Goal: Task Accomplishment & Management: Use online tool/utility

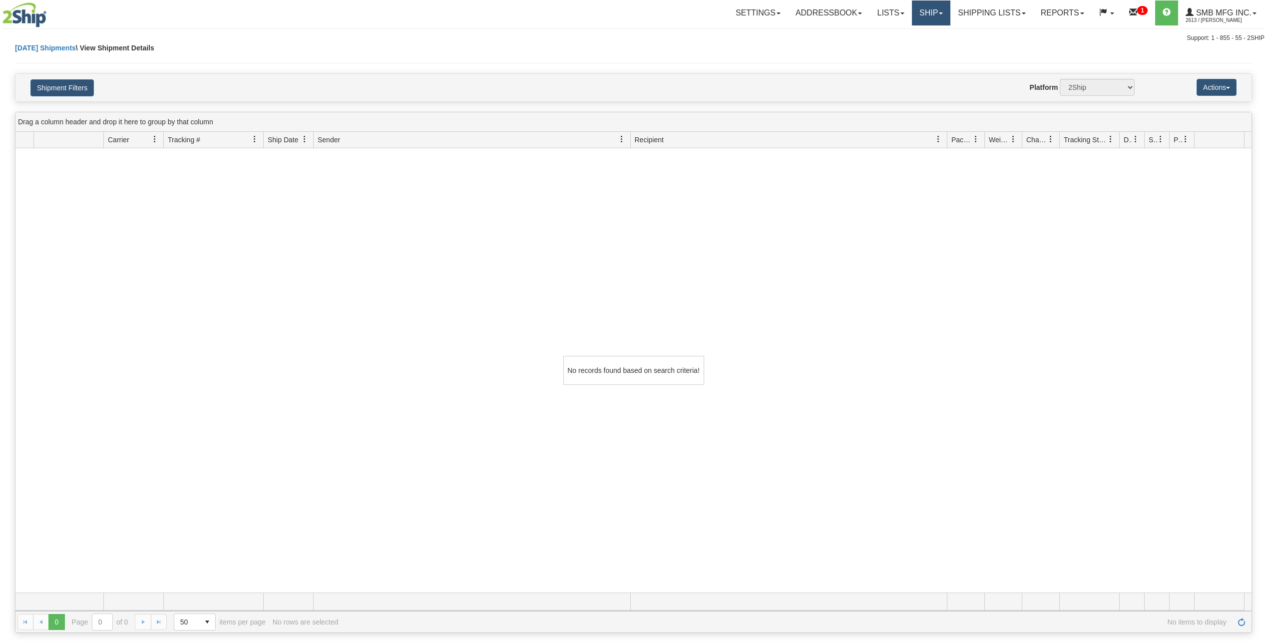
drag, startPoint x: 926, startPoint y: 19, endPoint x: 924, endPoint y: 23, distance: 5.1
click at [926, 19] on link "Ship" at bounding box center [931, 12] width 38 height 25
click at [887, 38] on span "Ship Screen" at bounding box center [888, 35] width 38 height 8
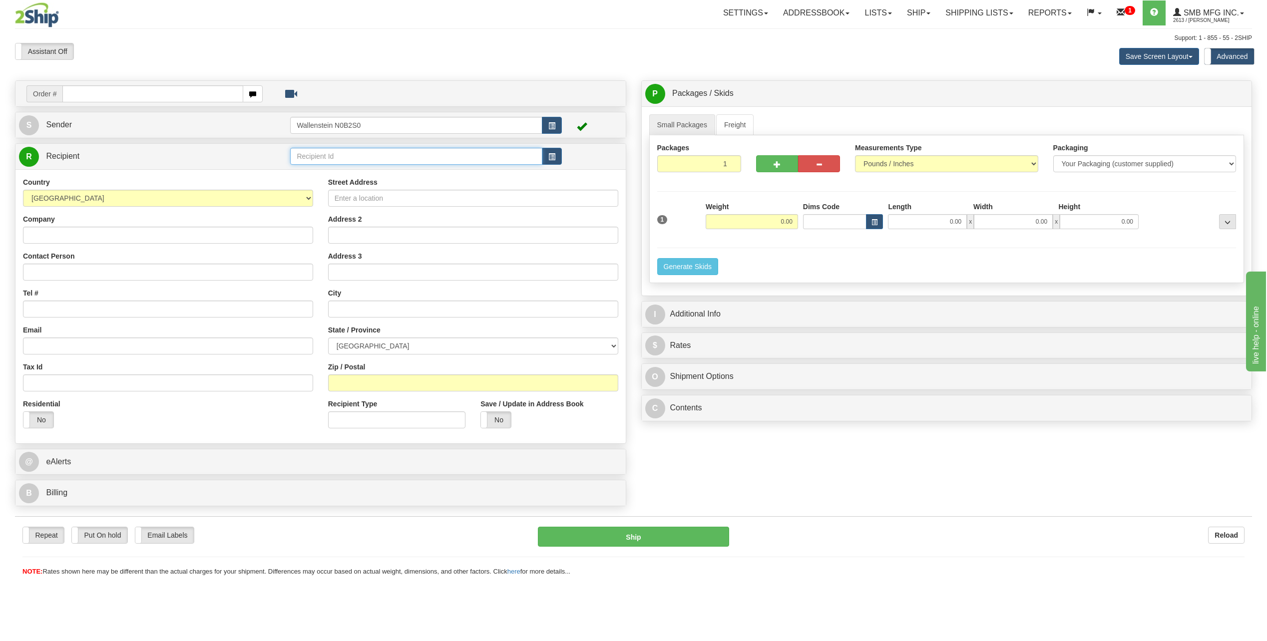
click at [316, 159] on input "text" at bounding box center [416, 156] width 252 height 17
click at [325, 172] on div "SMB" at bounding box center [414, 171] width 242 height 11
type input "SMB"
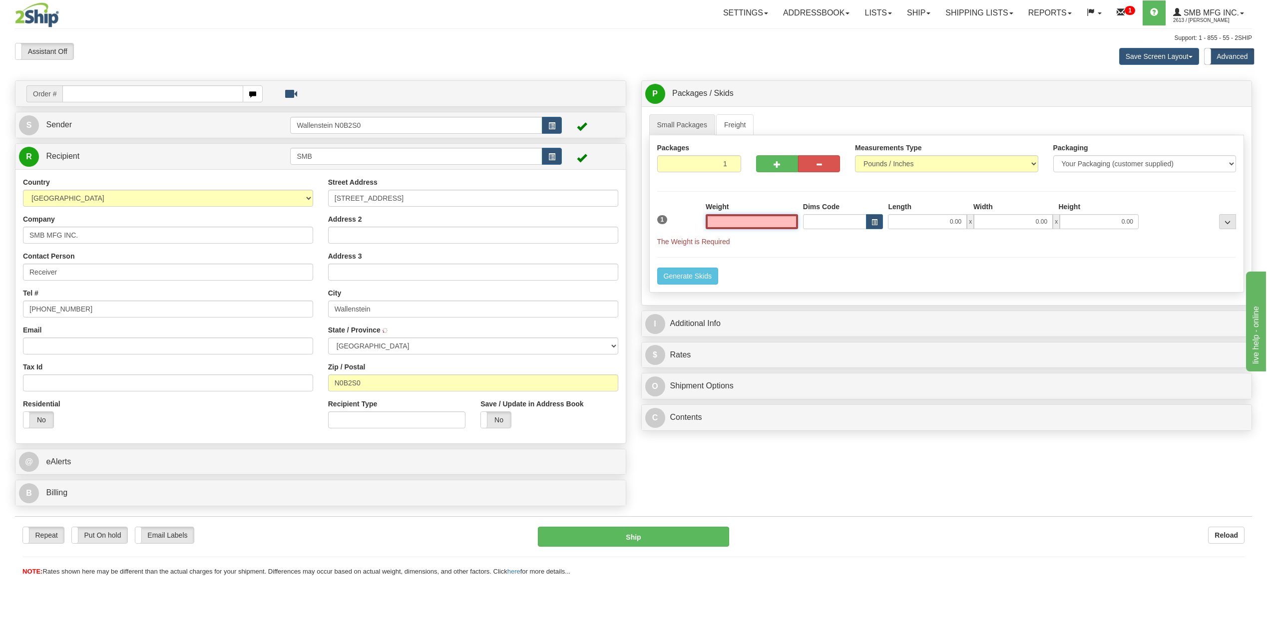
type input "WALLENSTEIN"
type input "0.00"
click at [1146, 164] on select "Your Packaging (customer supplied) Envelope (carrier supplied) Pack (carrier su…" at bounding box center [1144, 163] width 183 height 17
click at [669, 125] on link "Small Packages" at bounding box center [682, 124] width 66 height 21
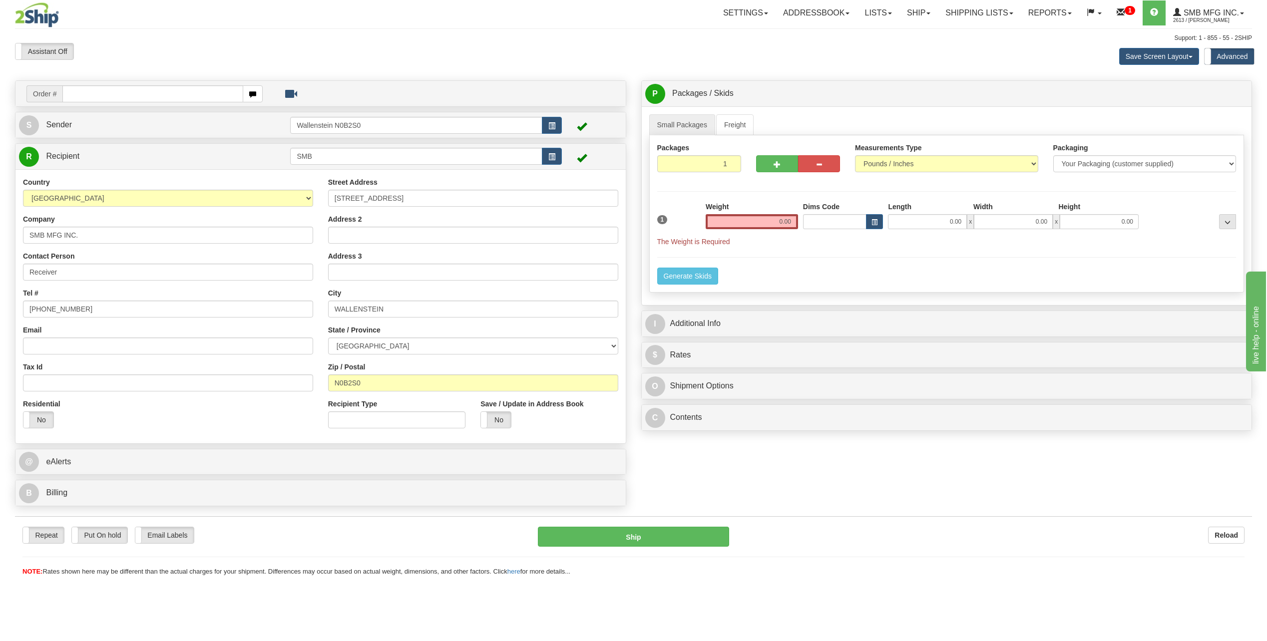
click at [764, 125] on ul "Small Packages Freight" at bounding box center [946, 124] width 595 height 21
click at [732, 125] on link "Freight" at bounding box center [735, 124] width 38 height 21
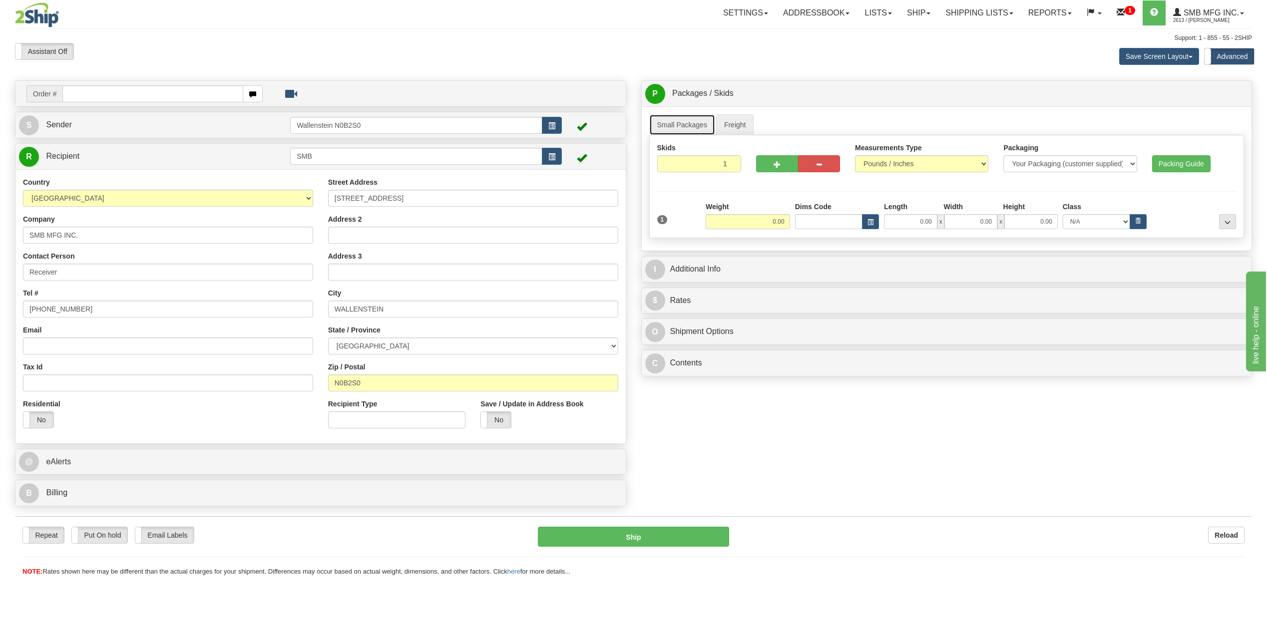
click at [664, 125] on link "Small Packages" at bounding box center [682, 124] width 66 height 21
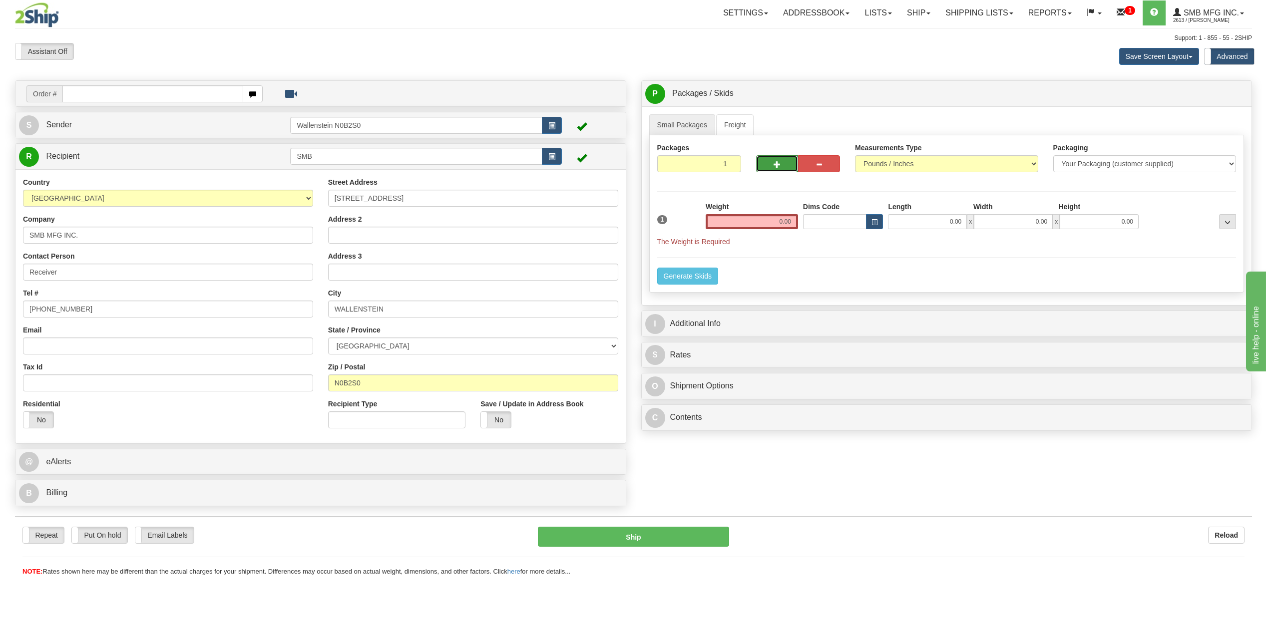
click at [772, 165] on button "button" at bounding box center [777, 163] width 42 height 17
type input "2"
click at [1214, 97] on label "Pack / Skid Level Pack.." at bounding box center [1219, 93] width 57 height 15
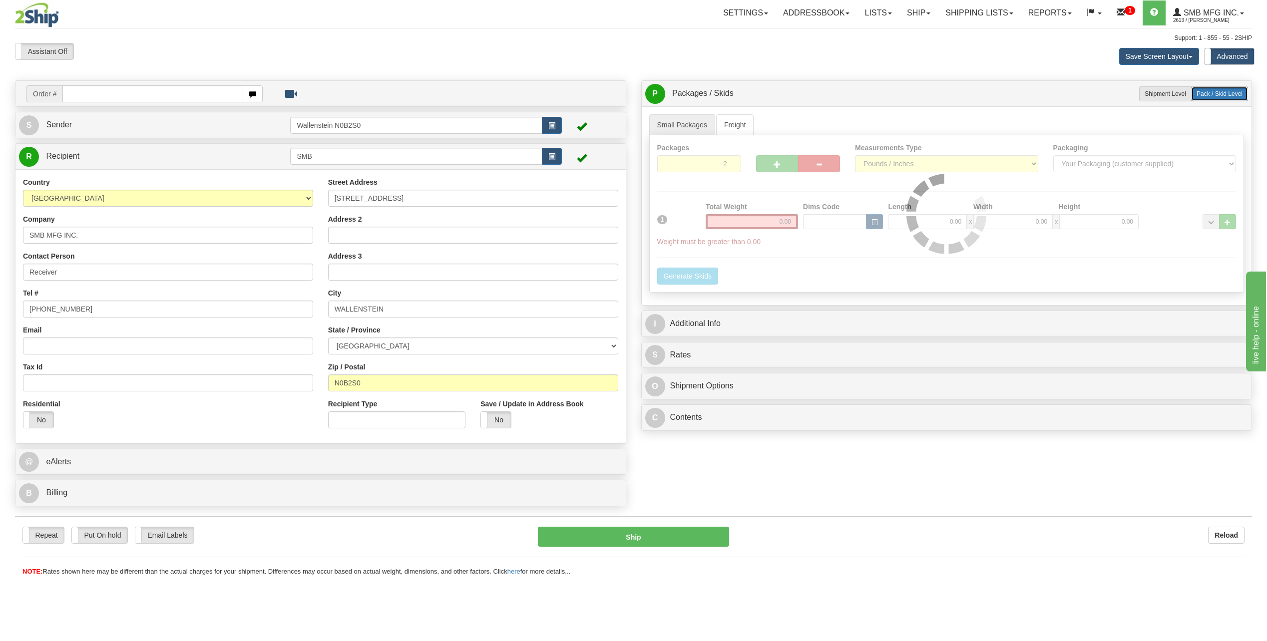
radio input "true"
